Goal: Information Seeking & Learning: Stay updated

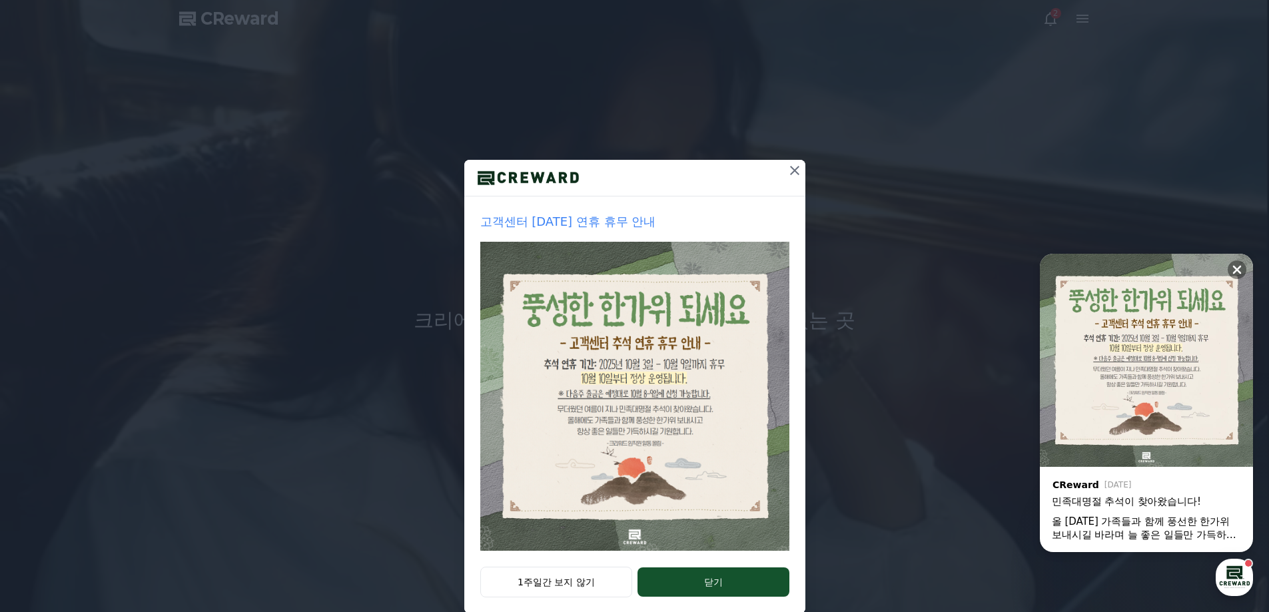
click at [793, 169] on icon at bounding box center [795, 171] width 16 height 16
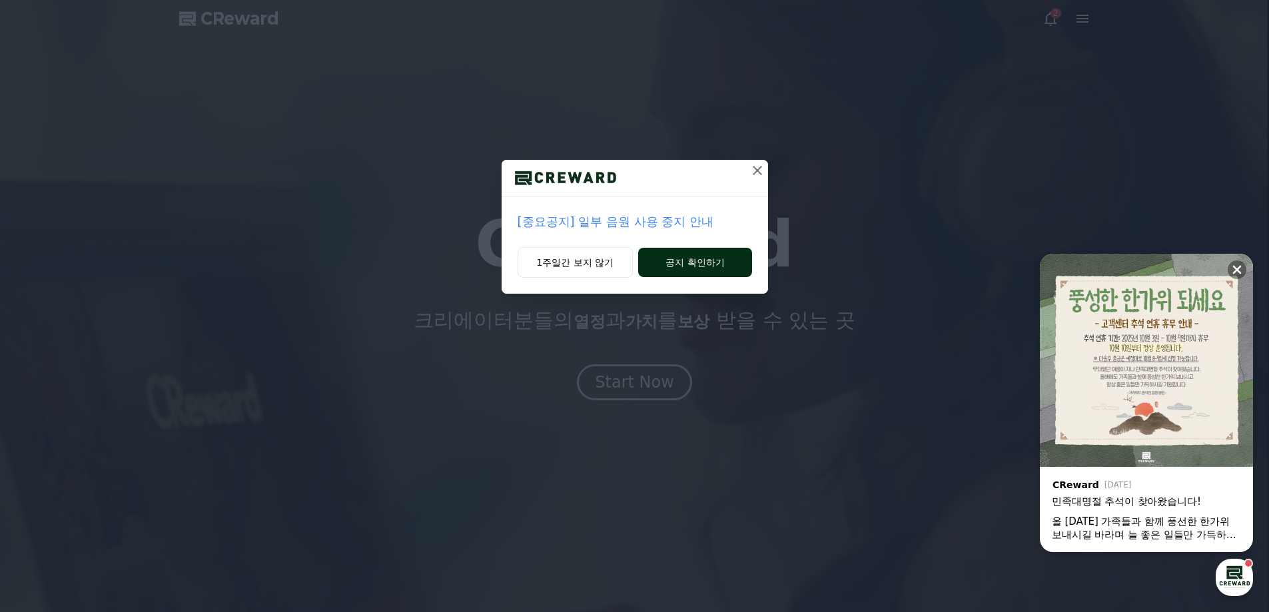
click at [684, 259] on button "공지 확인하기" at bounding box center [694, 262] width 113 height 29
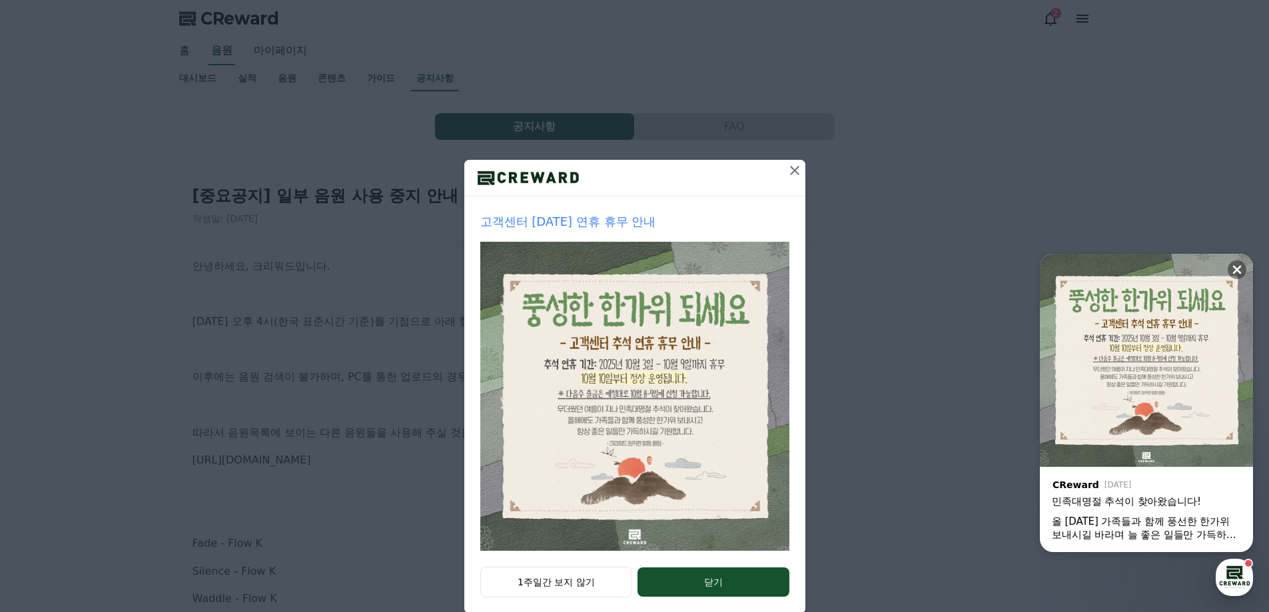
click at [790, 171] on icon at bounding box center [794, 170] width 9 height 9
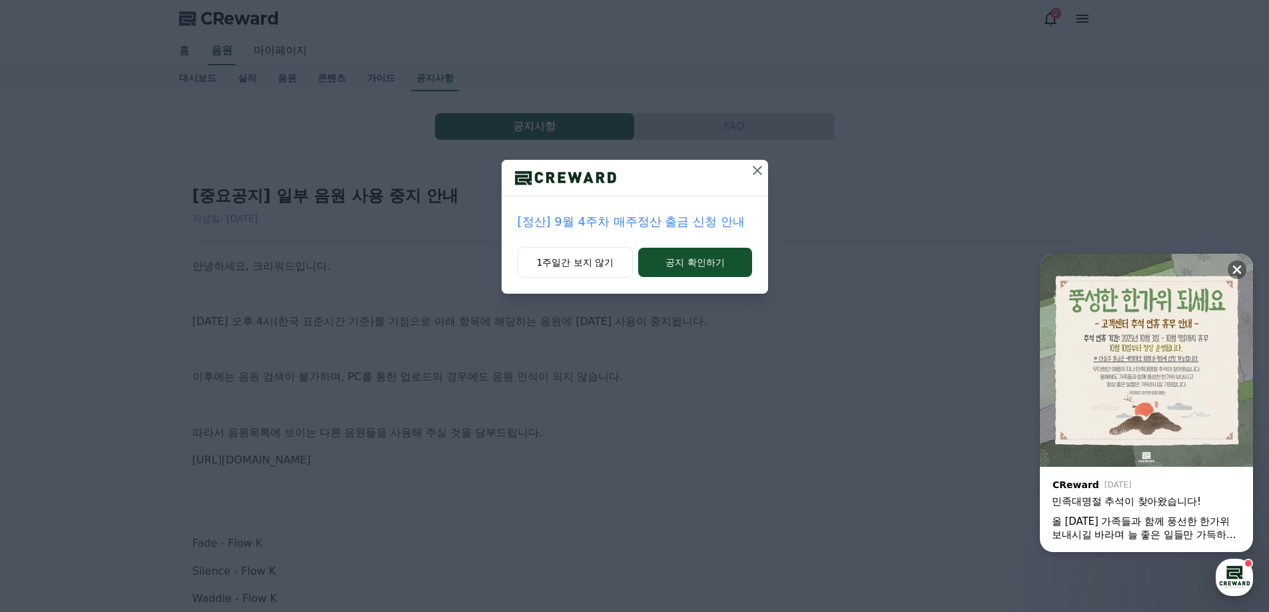
click at [759, 173] on icon at bounding box center [757, 170] width 9 height 9
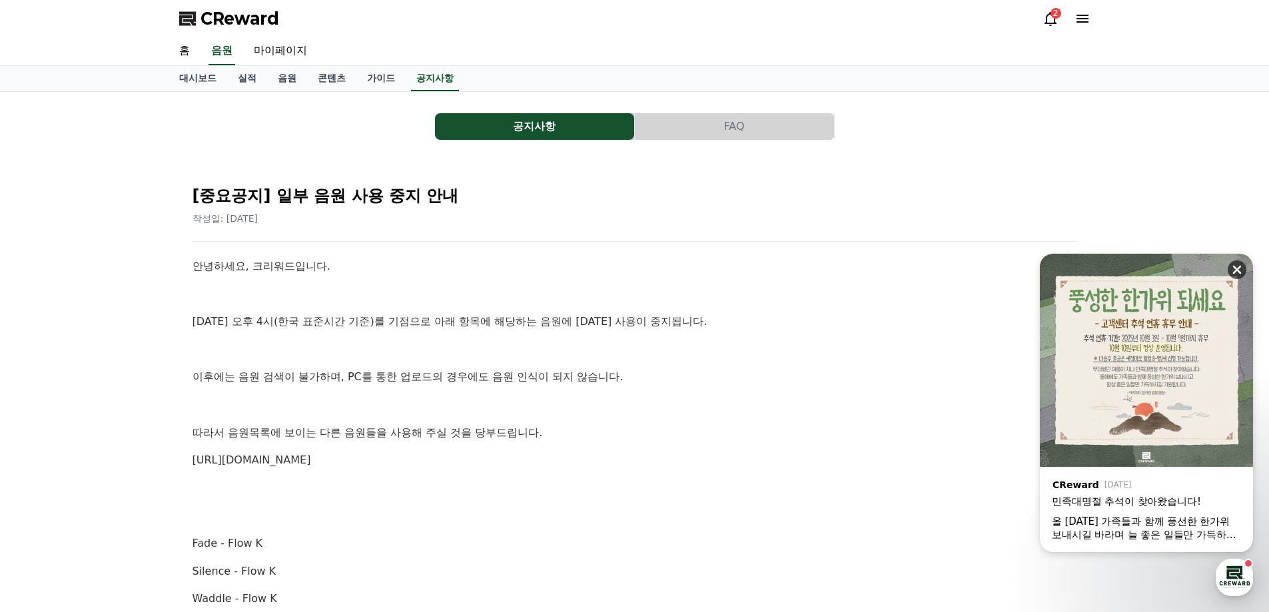
drag, startPoint x: 1239, startPoint y: 265, endPoint x: 1256, endPoint y: 301, distance: 39.9
click at [1240, 266] on icon at bounding box center [1236, 269] width 13 height 13
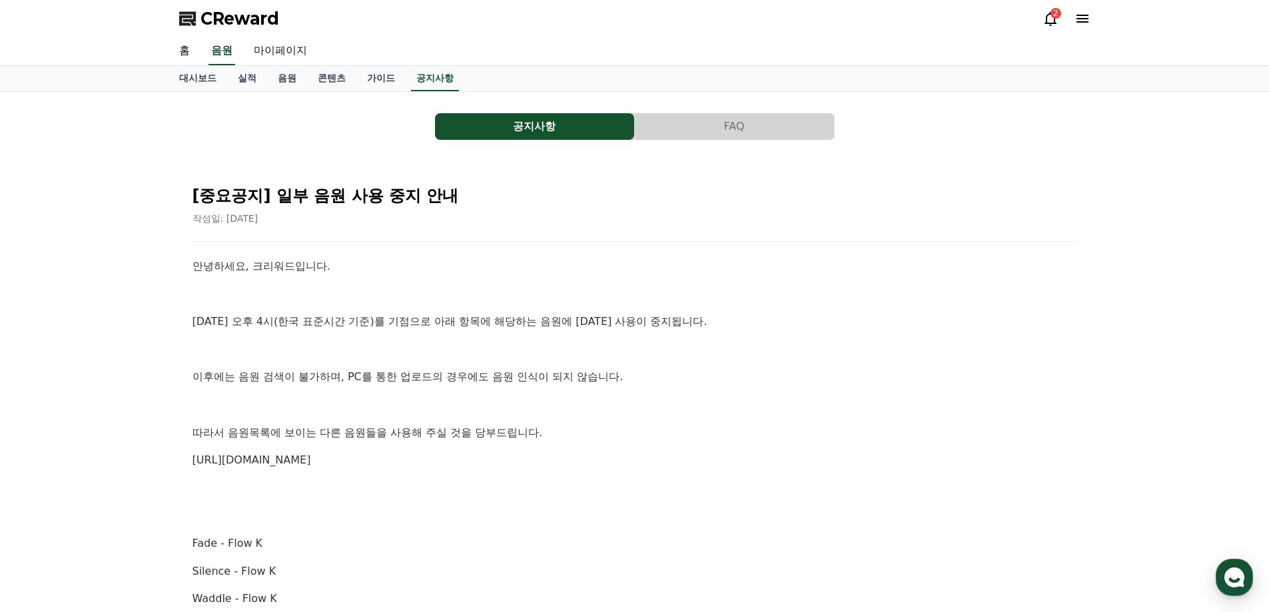
click at [293, 45] on link "마이페이지" at bounding box center [280, 51] width 75 height 28
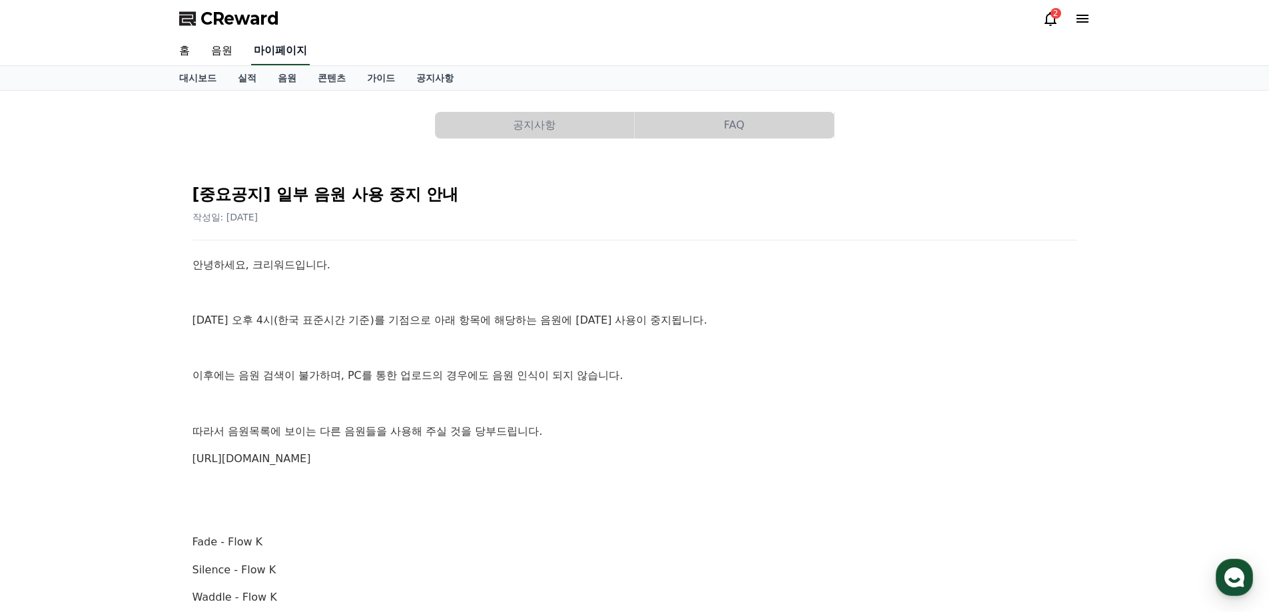
select select "**********"
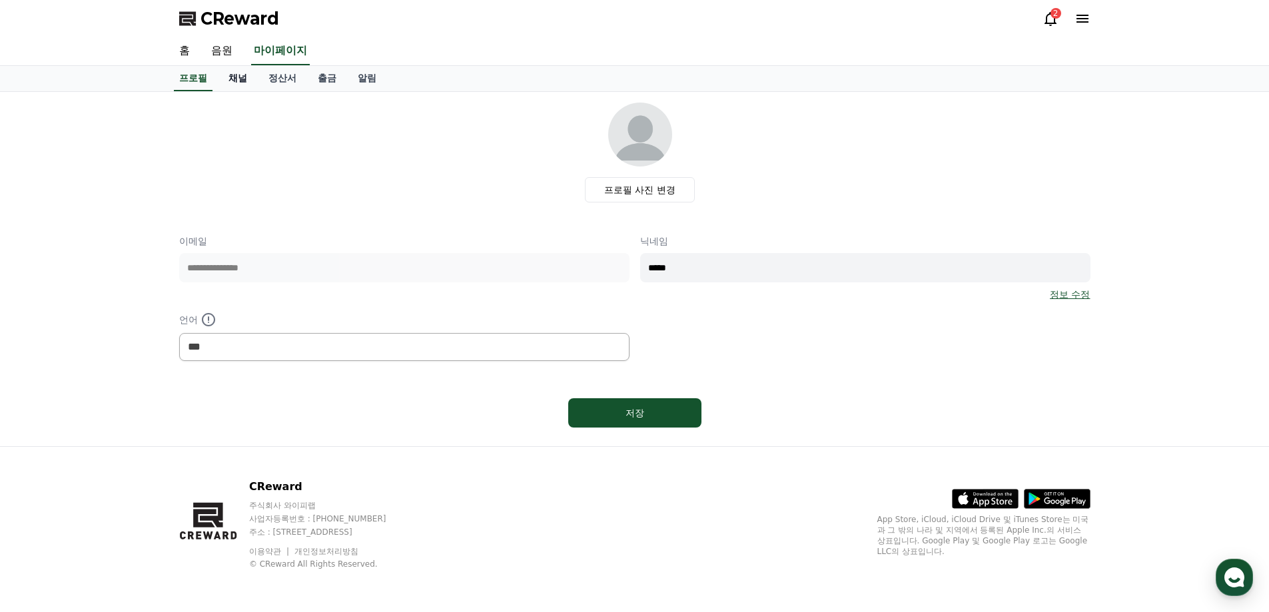
click at [234, 73] on link "채널" at bounding box center [238, 78] width 40 height 25
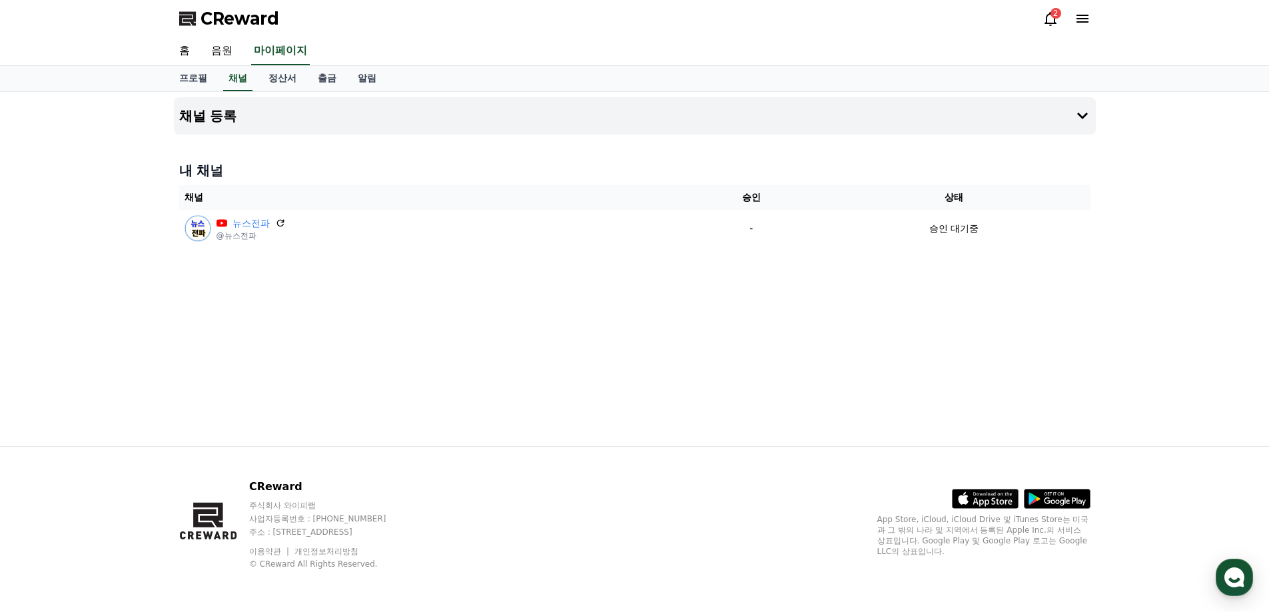
click at [1049, 17] on icon at bounding box center [1051, 19] width 16 height 16
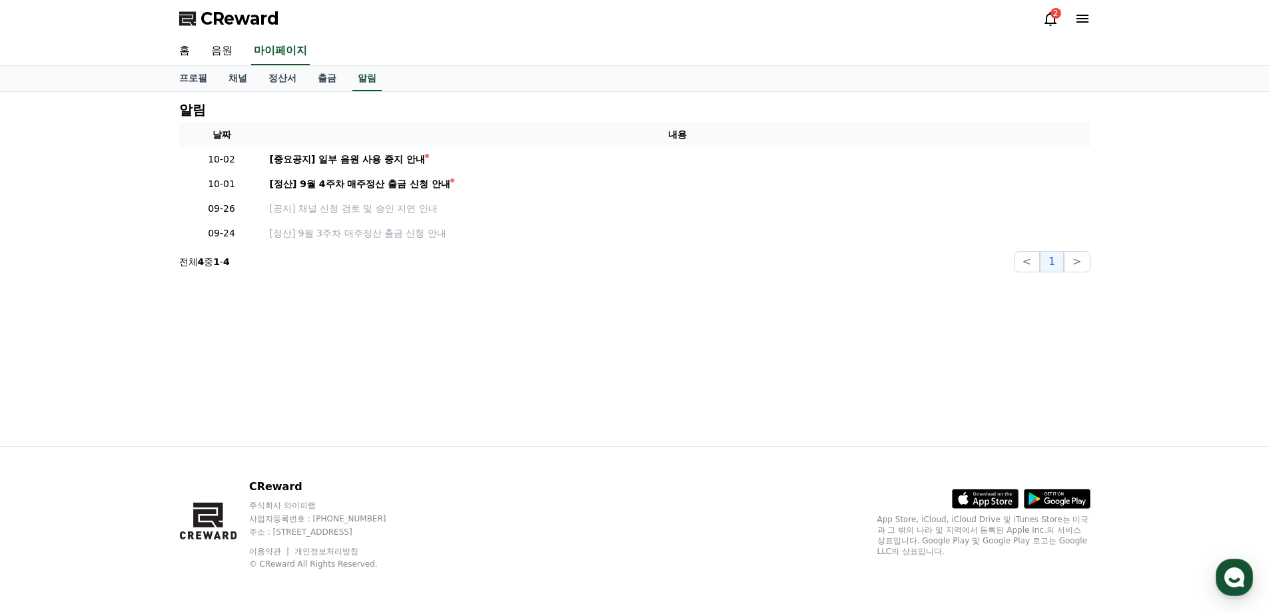
click at [1050, 17] on icon at bounding box center [1051, 19] width 16 height 16
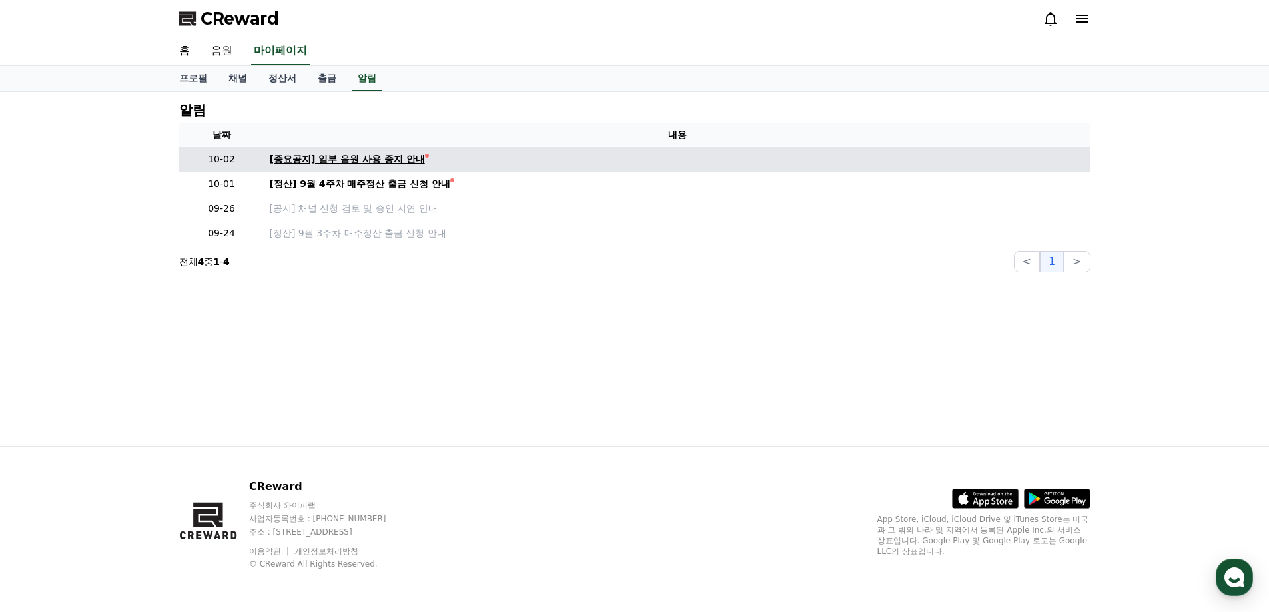
click at [372, 155] on div "[중요공지] 일부 음원 사용 중지 안내" at bounding box center [347, 160] width 155 height 14
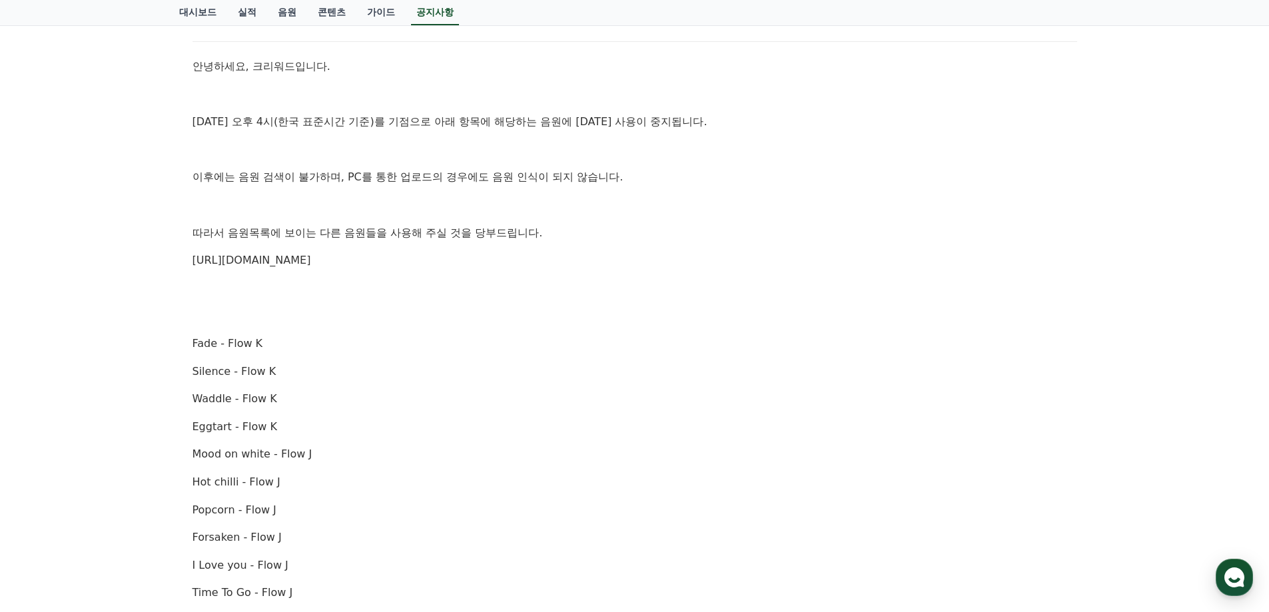
scroll to position [533, 0]
